Goal: Navigation & Orientation: Find specific page/section

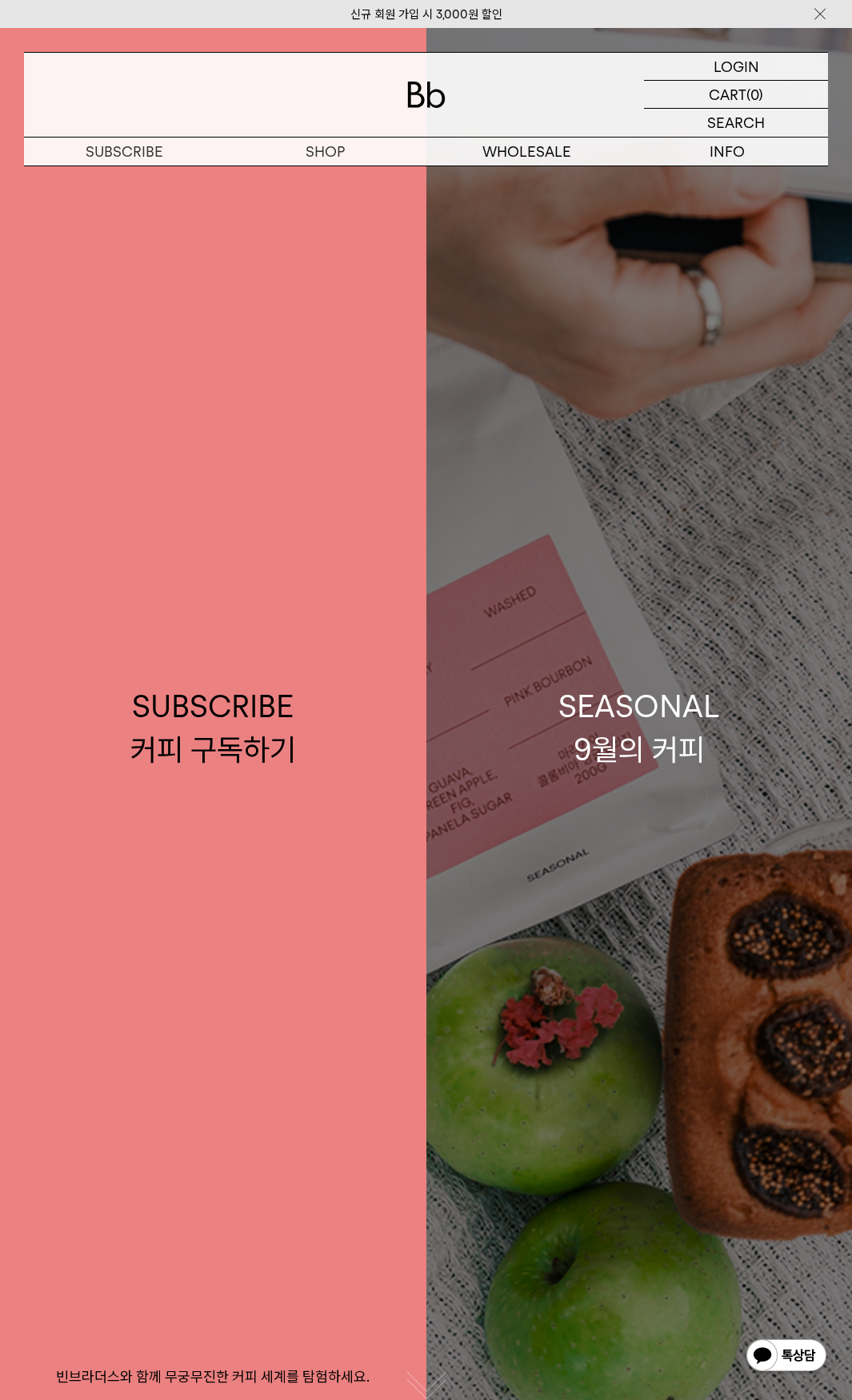
click at [754, 499] on link "SEASONAL 9월의 커피" at bounding box center [640, 728] width 426 height 1400
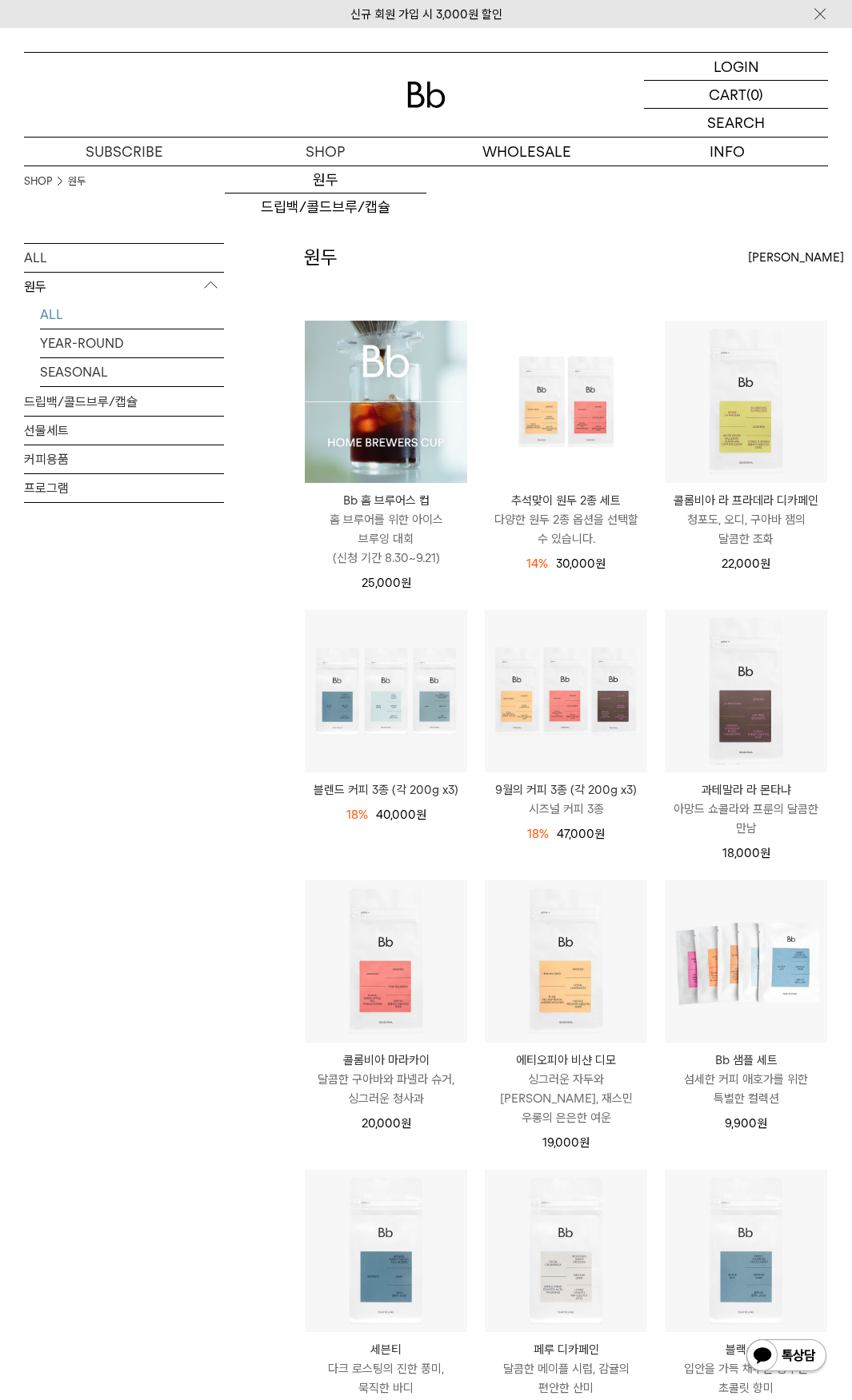
click at [418, 100] on img at bounding box center [426, 95] width 39 height 26
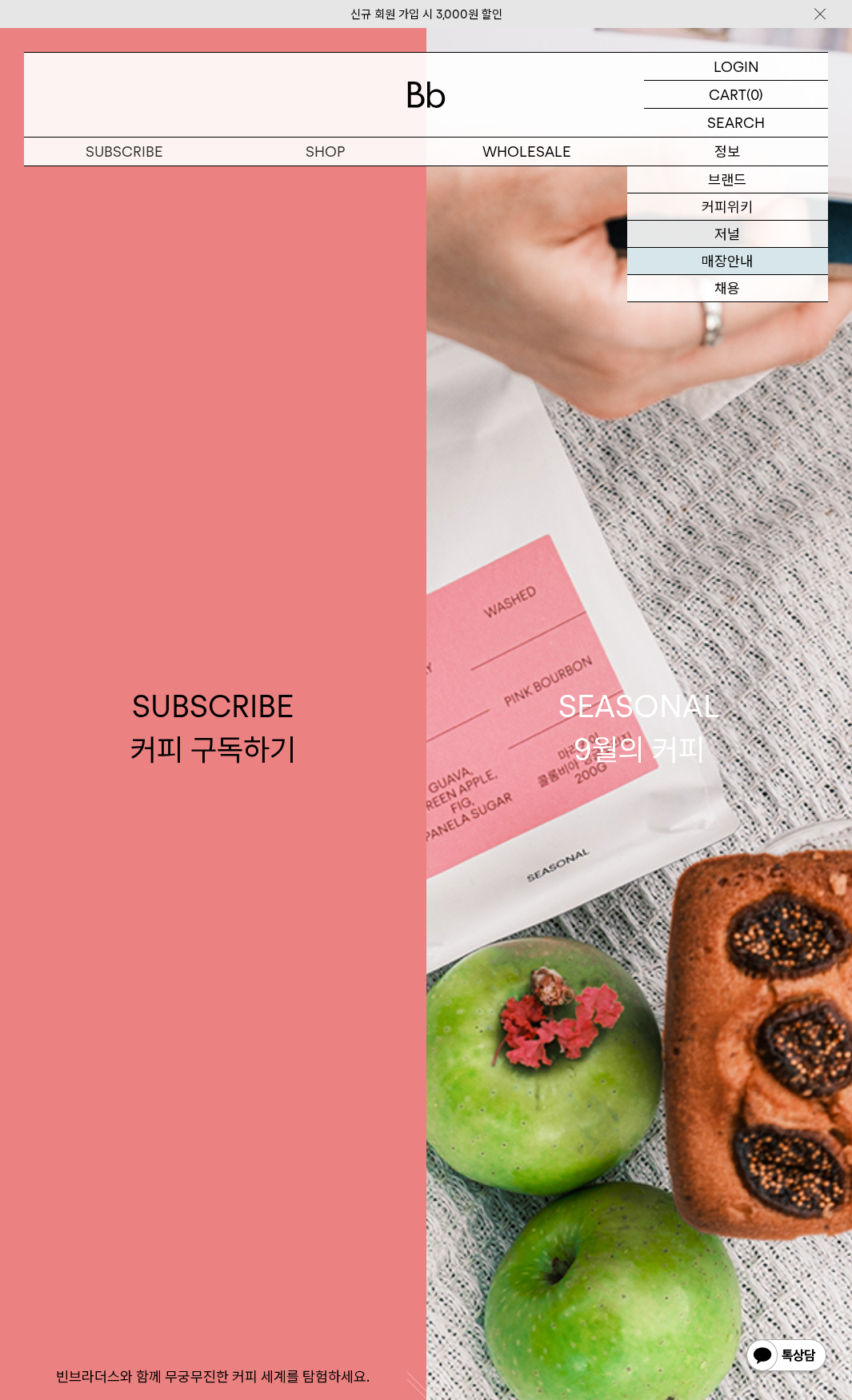
click at [751, 267] on link "매장안내" at bounding box center [727, 261] width 201 height 27
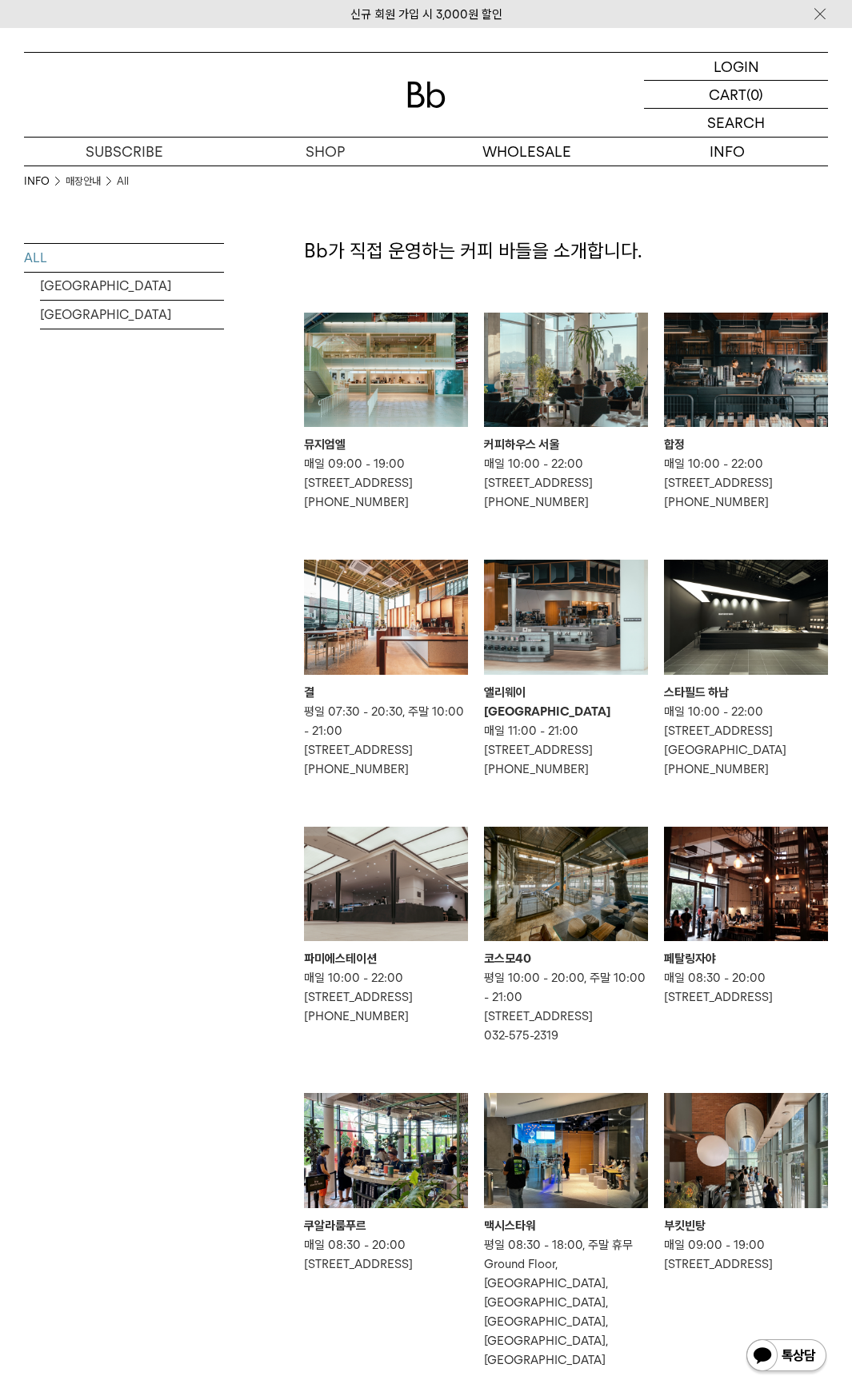
click at [745, 370] on img at bounding box center [746, 370] width 164 height 115
